Goal: Information Seeking & Learning: Learn about a topic

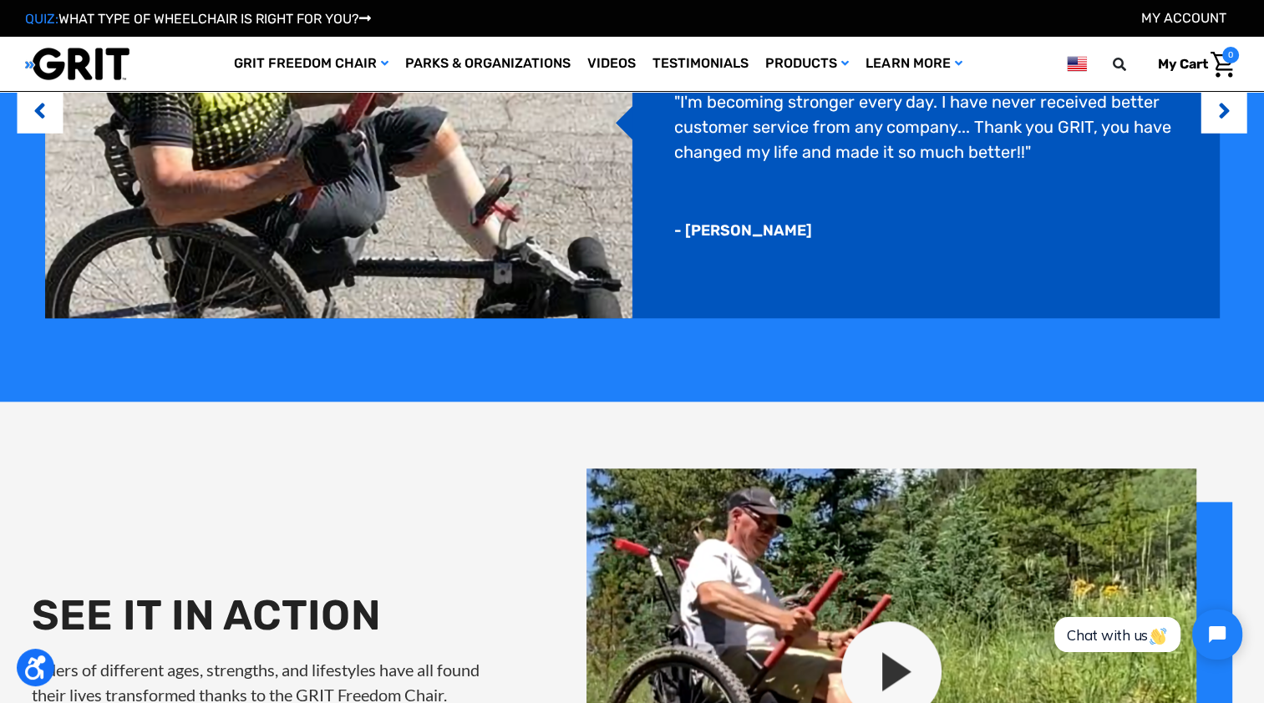
scroll to position [1754, 0]
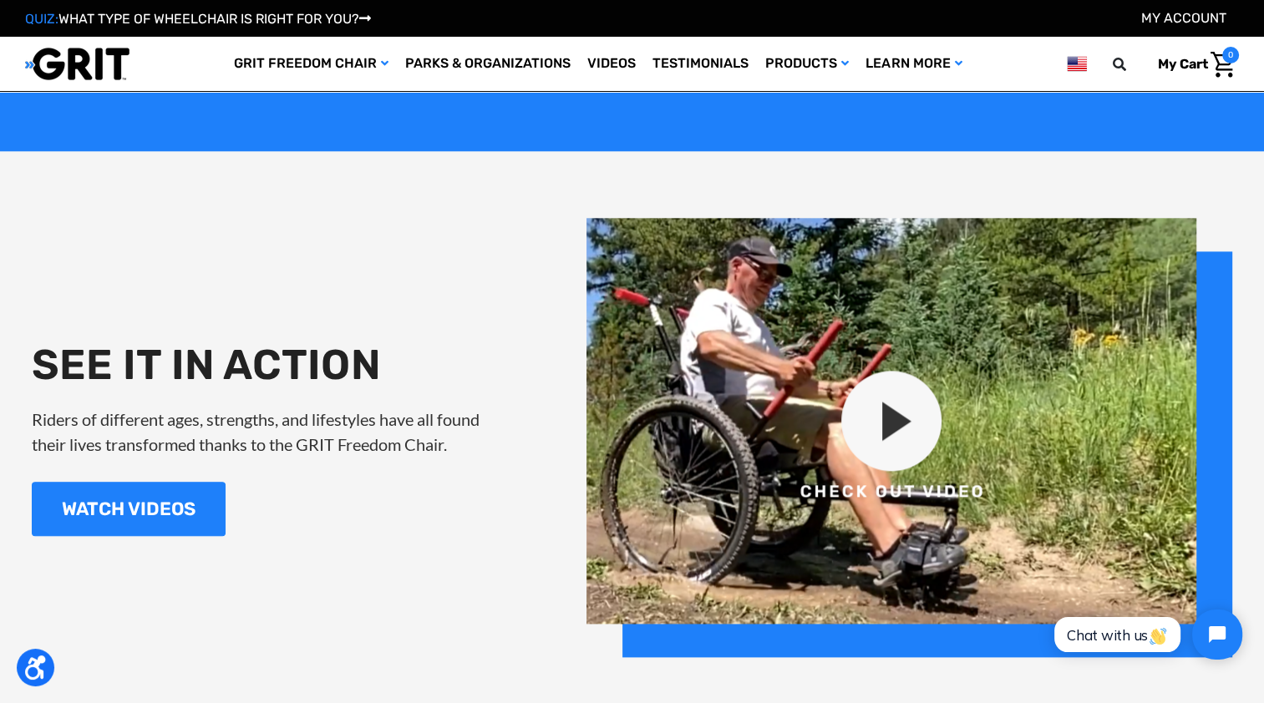
click at [893, 419] on img at bounding box center [909, 437] width 646 height 439
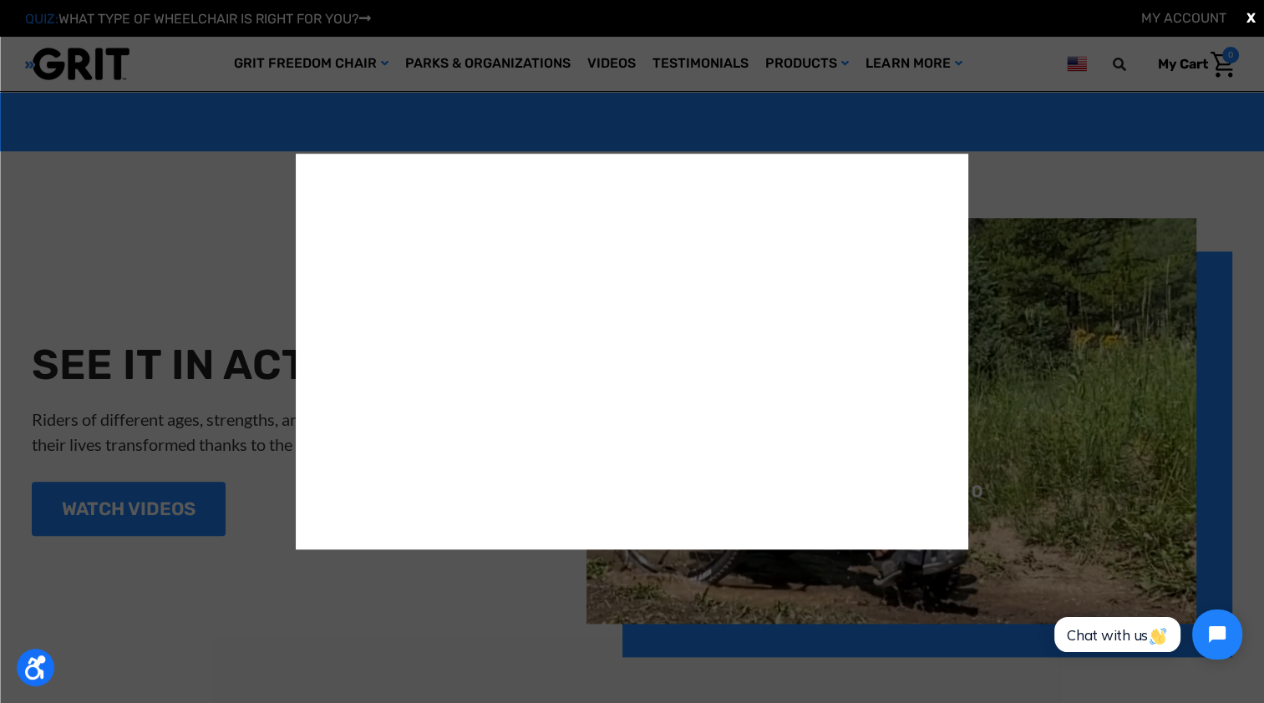
scroll to position [0, 0]
click at [378, 638] on div "X" at bounding box center [632, 351] width 1264 height 703
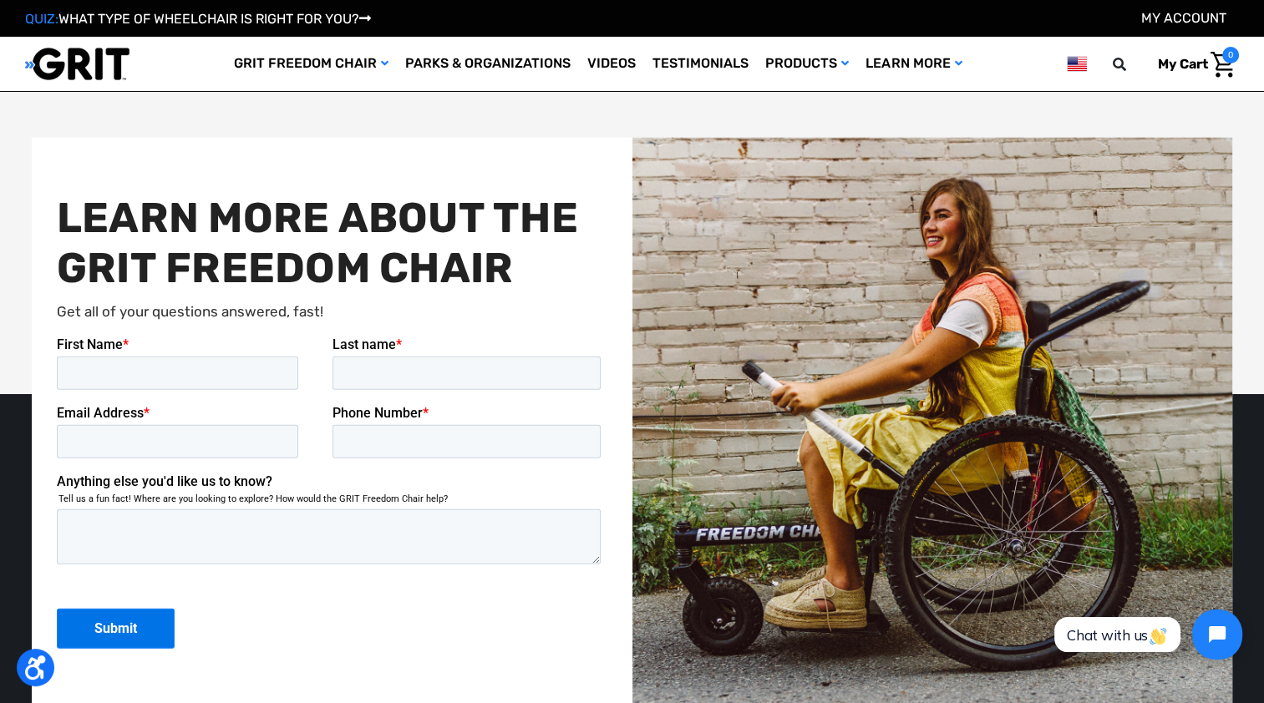
scroll to position [4026, 0]
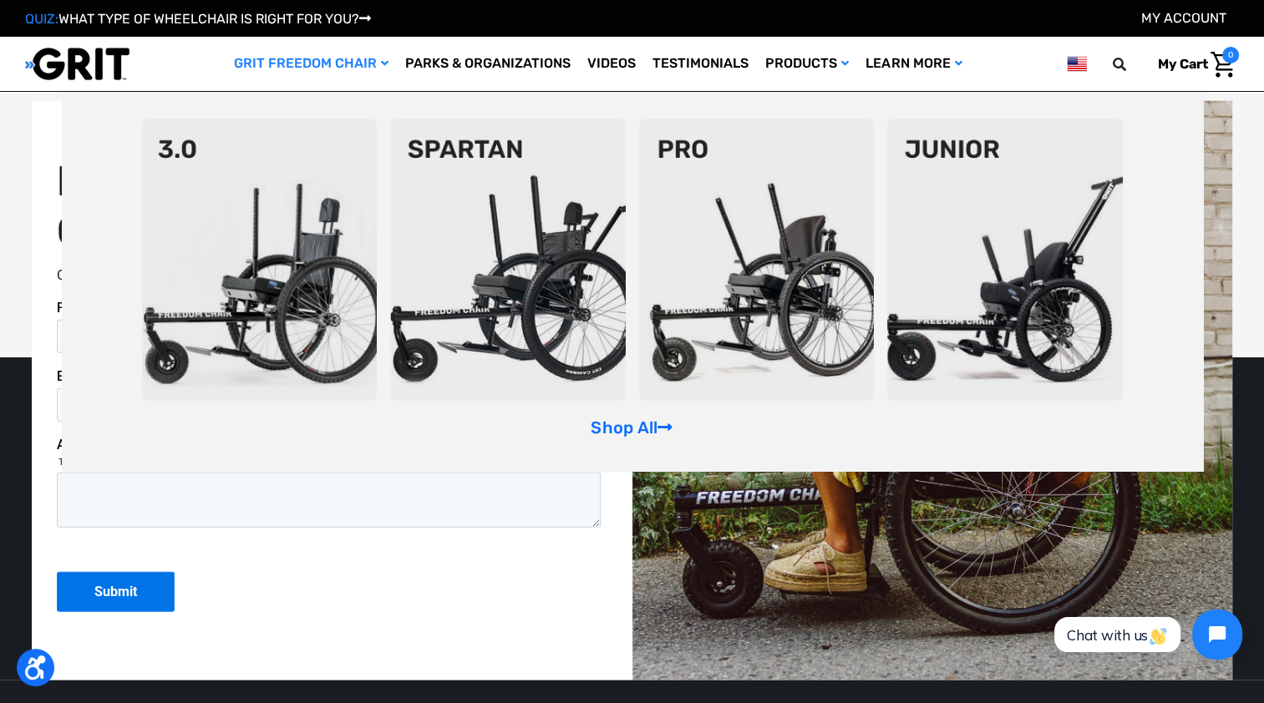
click at [750, 261] on img at bounding box center [757, 260] width 236 height 282
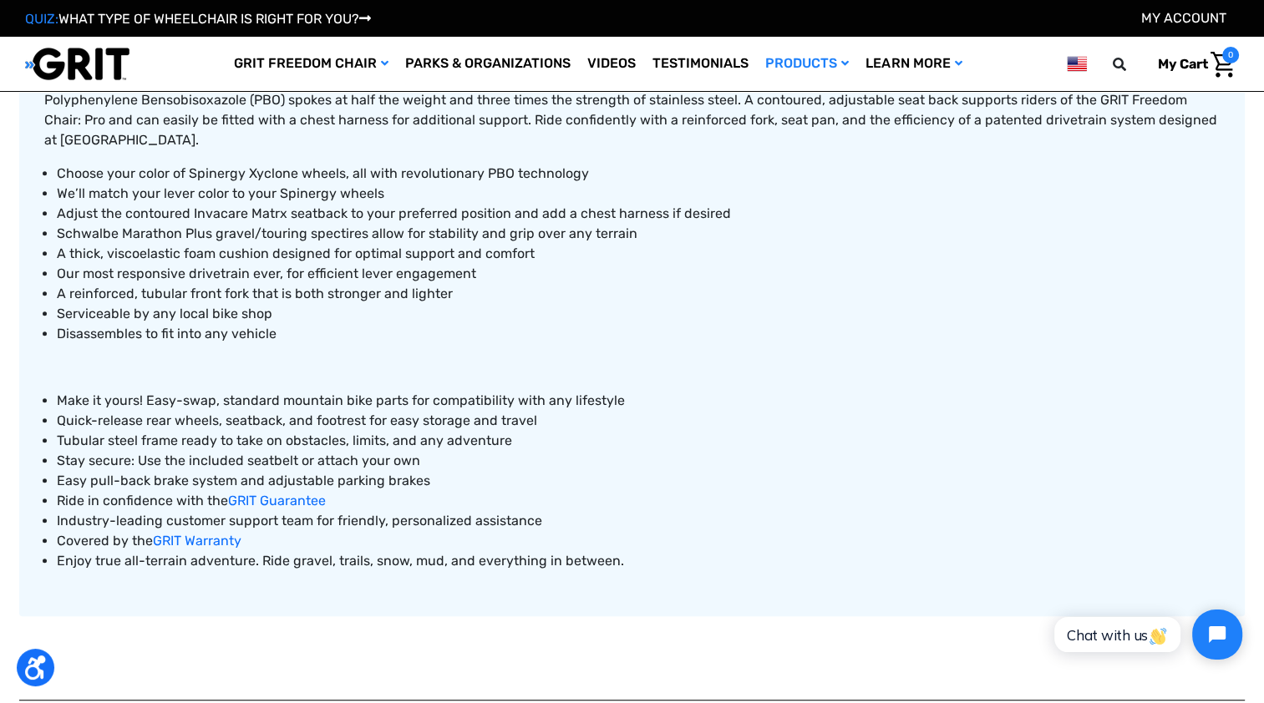
scroll to position [919, 0]
